Goal: Use online tool/utility: Utilize a website feature to perform a specific function

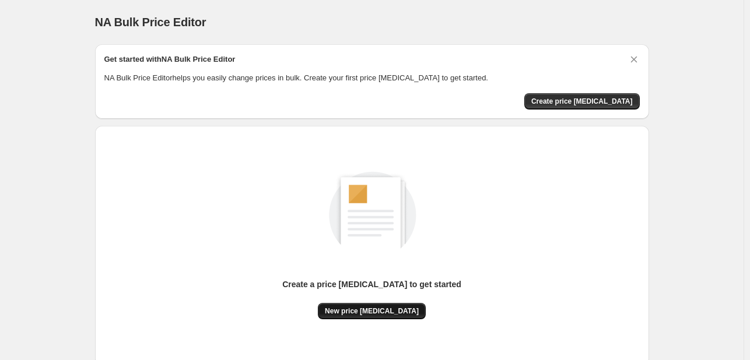
click at [381, 306] on button "New price [MEDICAL_DATA]" at bounding box center [372, 311] width 108 height 16
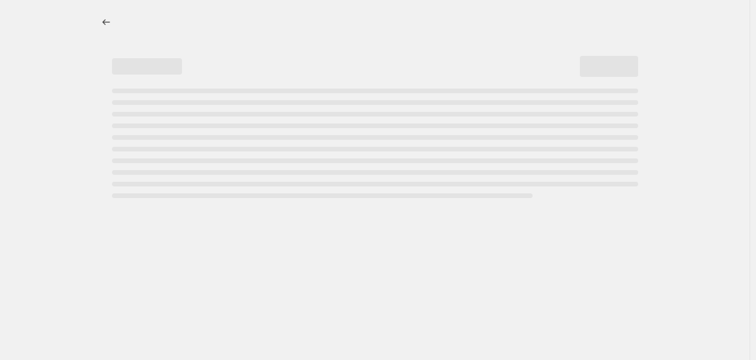
select select "percentage"
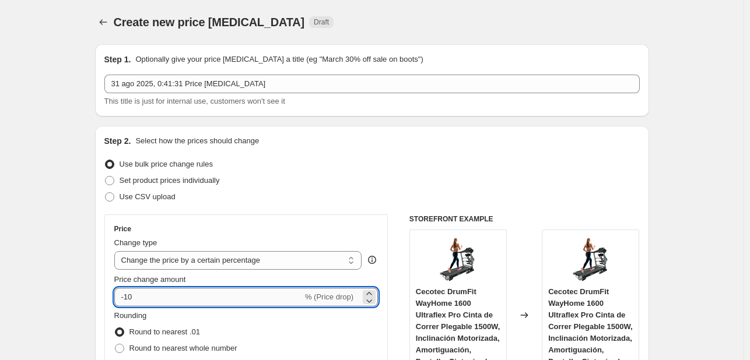
click at [226, 296] on input "-10" at bounding box center [208, 297] width 188 height 19
type input "-1"
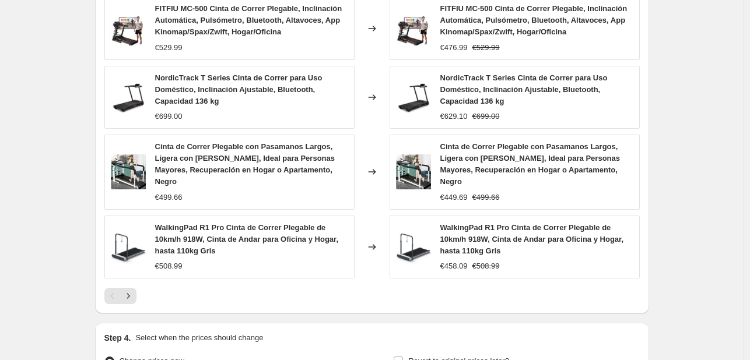
scroll to position [875, 0]
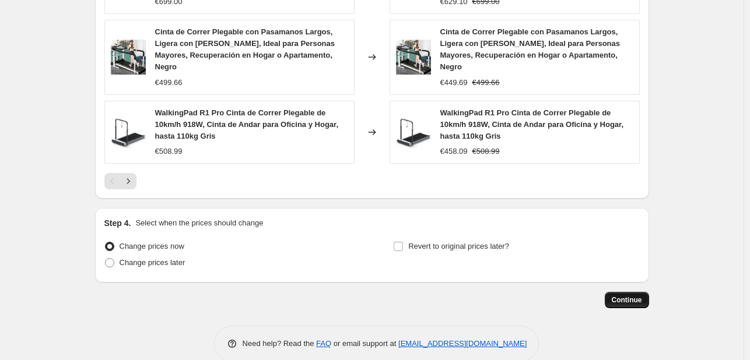
type input "-33"
click at [620, 296] on span "Continue" at bounding box center [627, 300] width 30 height 9
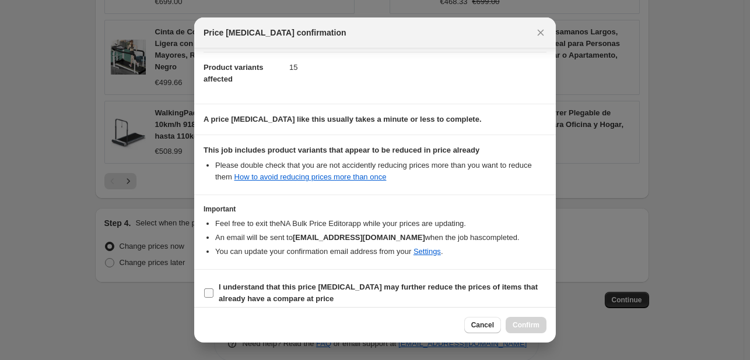
scroll to position [129, 0]
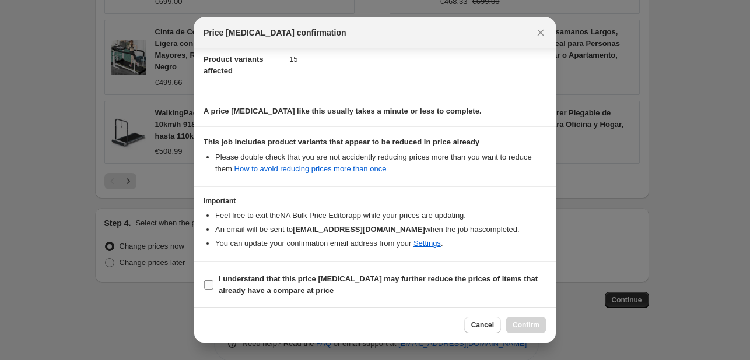
click at [226, 294] on b "I understand that this price [MEDICAL_DATA] may further reduce the prices of it…" at bounding box center [378, 285] width 319 height 20
click at [213, 290] on input "I understand that this price [MEDICAL_DATA] may further reduce the prices of it…" at bounding box center [208, 284] width 9 height 9
checkbox input "true"
click at [538, 322] on span "Confirm" at bounding box center [525, 325] width 27 height 9
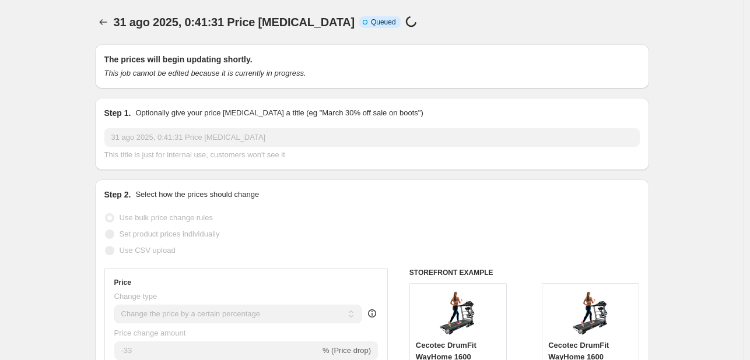
scroll to position [875, 0]
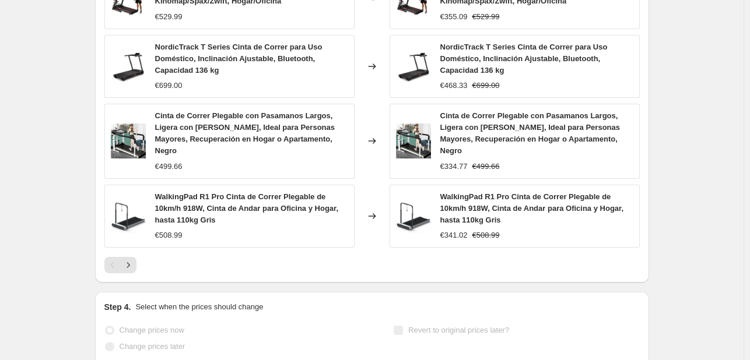
select select "percentage"
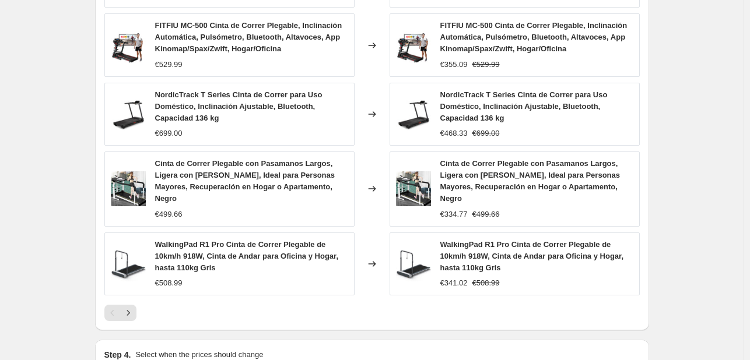
scroll to position [0, 0]
